Goal: Find specific page/section: Find specific page/section

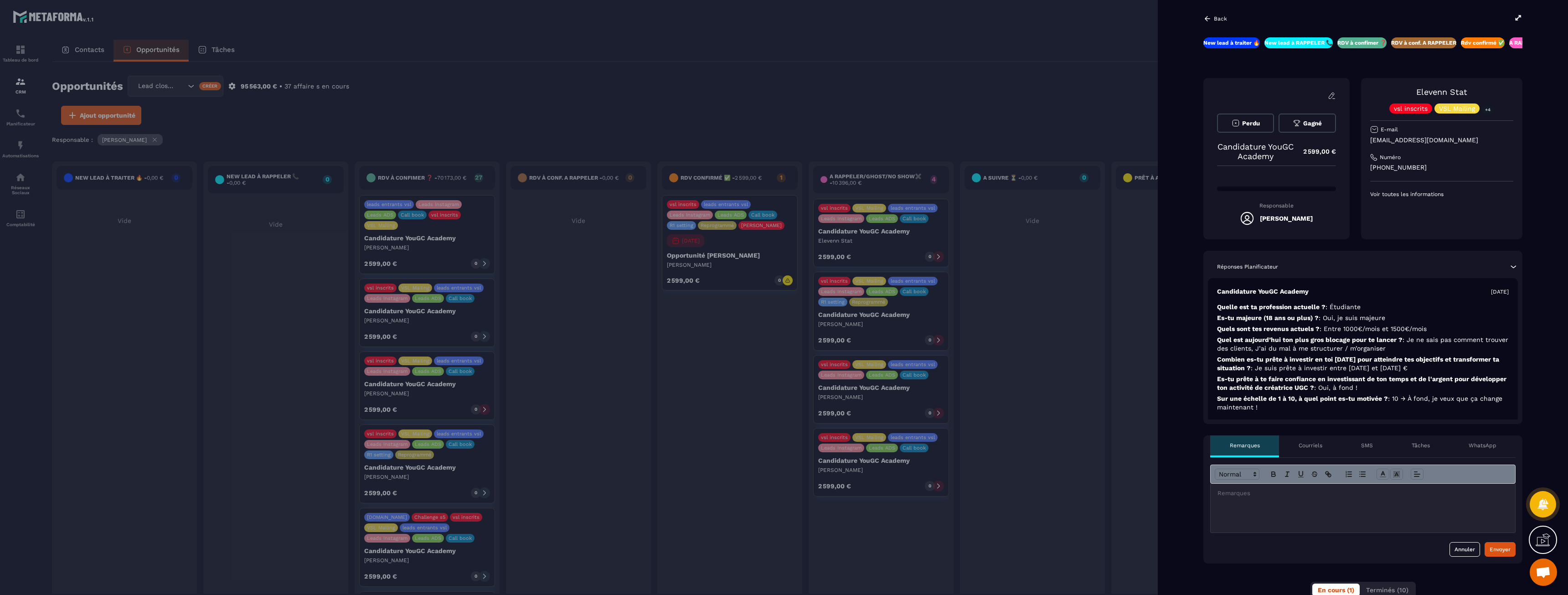
scroll to position [259, 0]
click at [1406, 43] on p "A RAPPELER/GHOST/NO SHOW✖️" at bounding box center [1382, 43] width 92 height 7
click at [1219, 43] on p "RDV à conf. A RAPPELER" at bounding box center [1251, 43] width 65 height 7
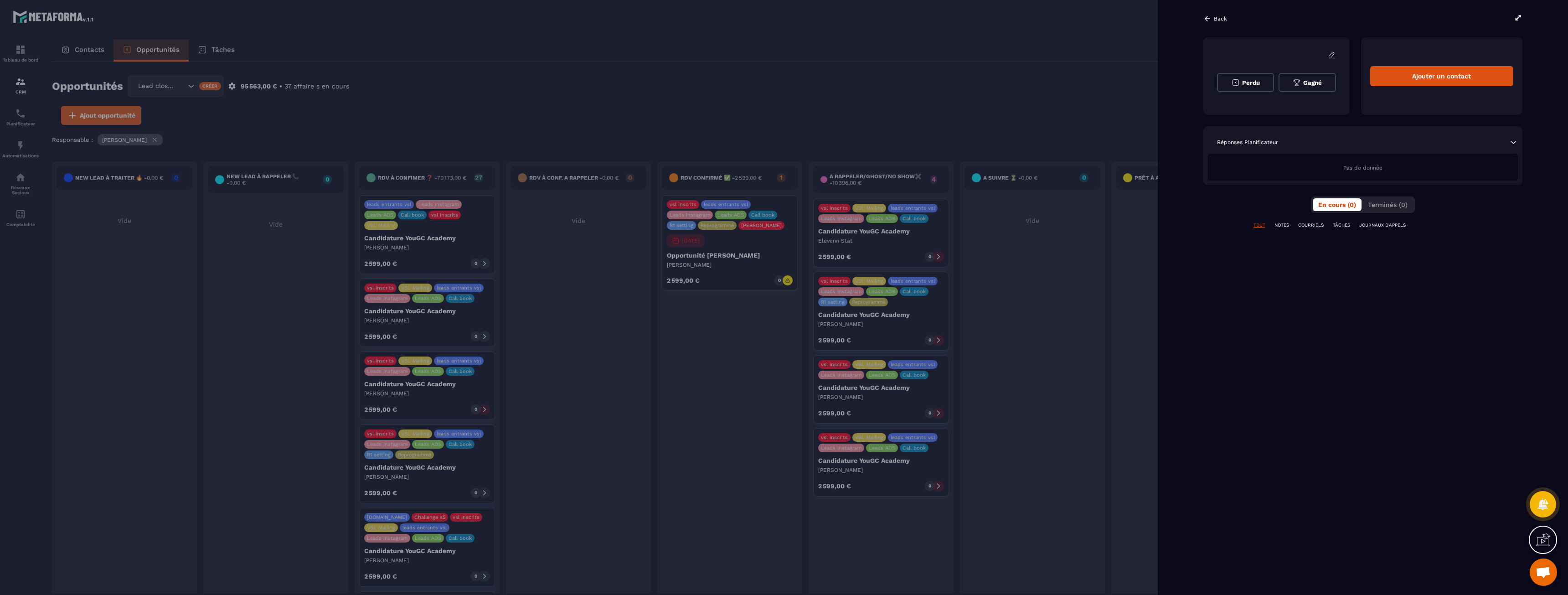
click at [1208, 19] on icon at bounding box center [1207, 18] width 8 height 8
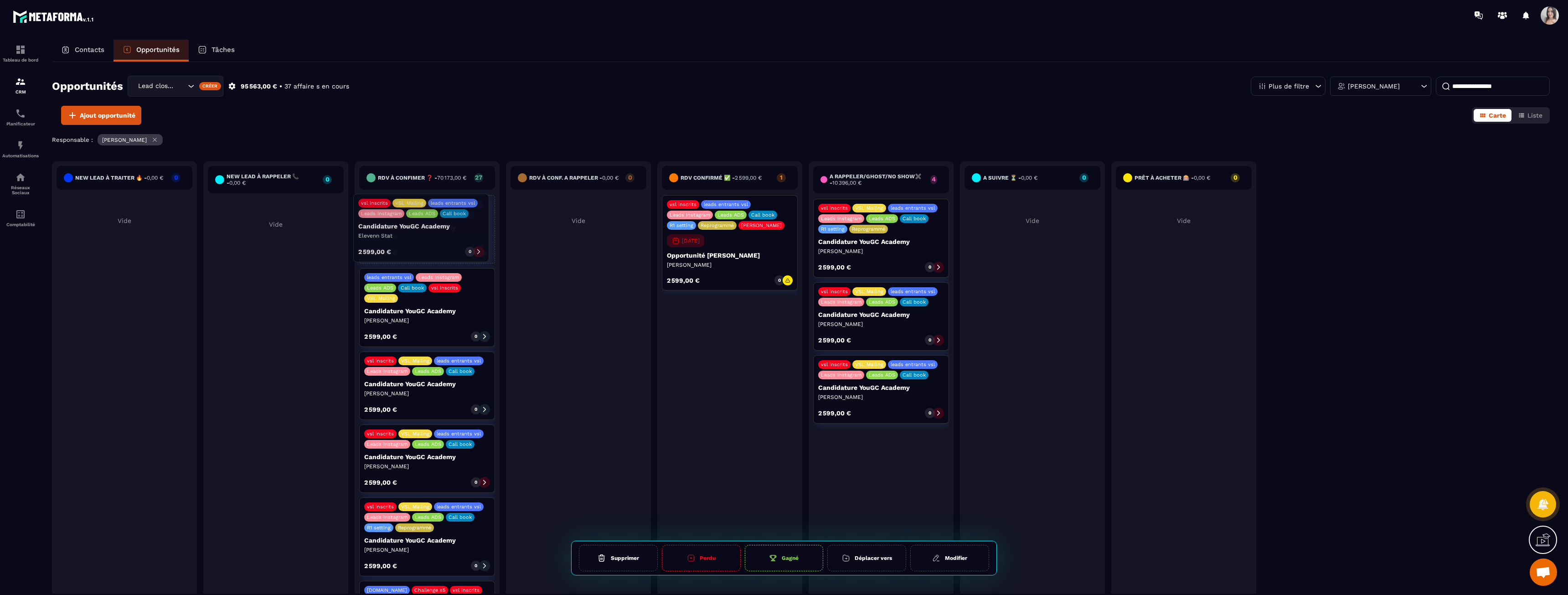
drag, startPoint x: 859, startPoint y: 228, endPoint x: 400, endPoint y: 223, distance: 459.0
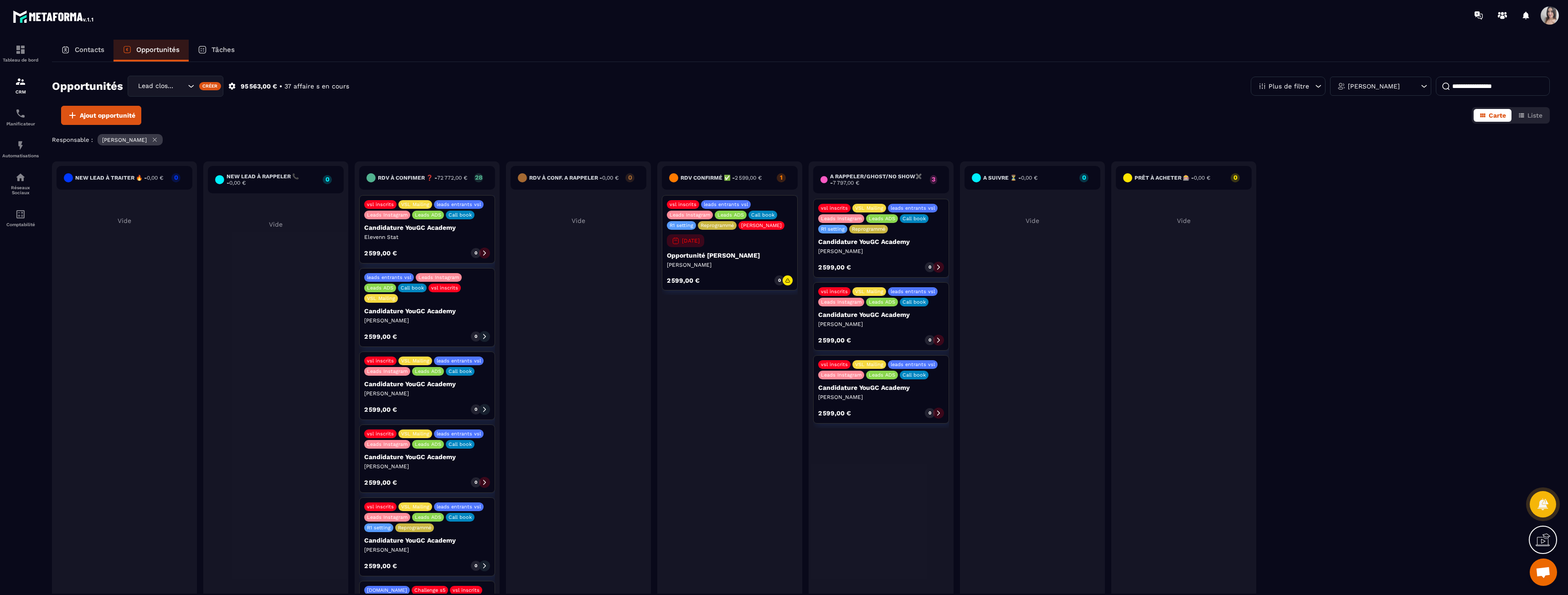
click at [598, 132] on div "Opportunités Lead closing Créer 95 563,00 € • 37 affaire s en cours Plus de fil…" at bounding box center [800, 328] width 1498 height 532
click at [522, 102] on div "Opportunités Lead closing Créer 95 563,00 € • 37 affaire s en cours Plus de fil…" at bounding box center [800, 90] width 1498 height 30
click at [46, 14] on img at bounding box center [54, 16] width 82 height 16
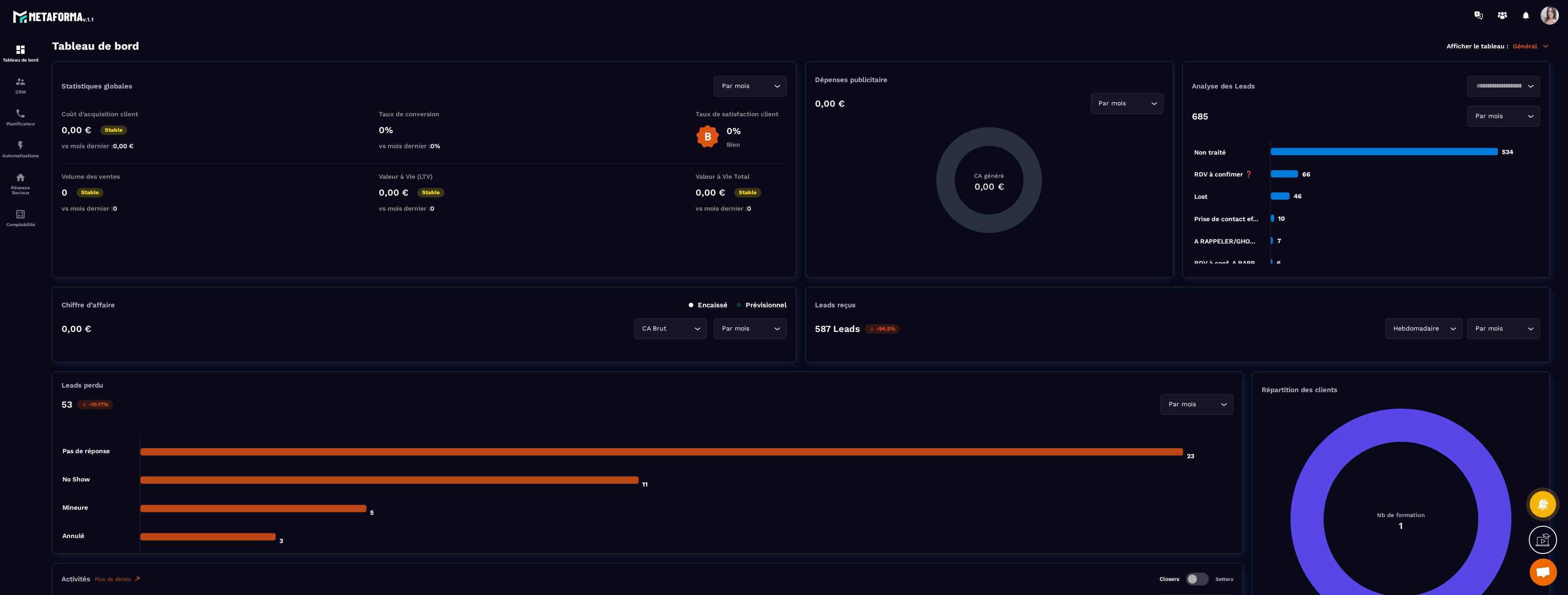
click at [1546, 16] on span at bounding box center [1550, 15] width 18 height 18
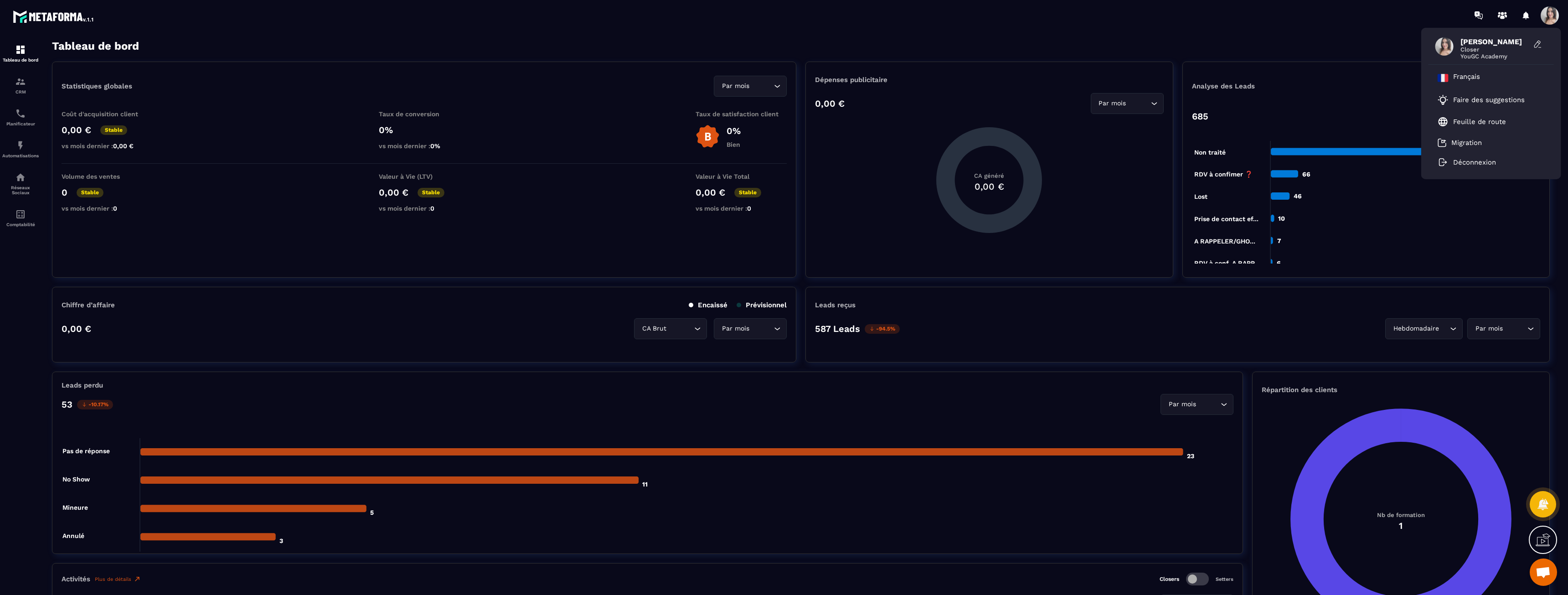
click at [1546, 16] on span at bounding box center [1550, 15] width 18 height 18
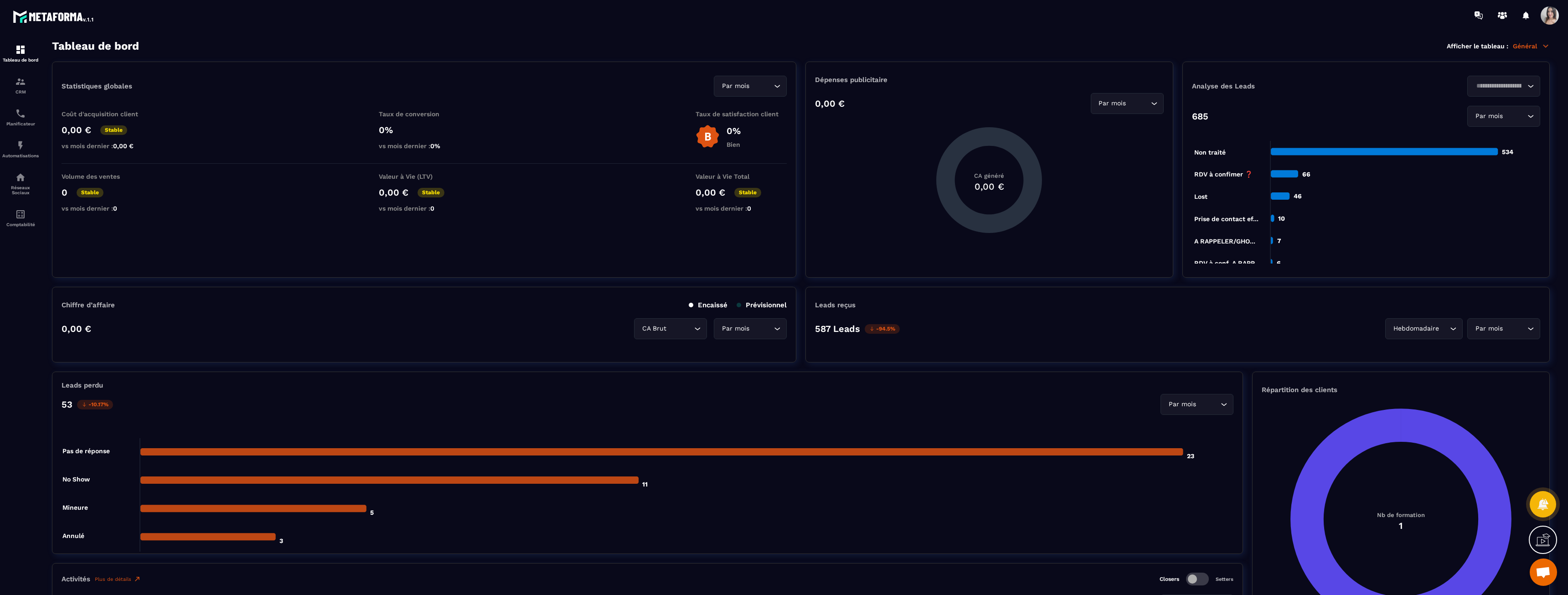
click at [441, 44] on div "Tableau de bord Afficher le tableau : Général" at bounding box center [800, 46] width 1498 height 13
